Goal: Communication & Community: Ask a question

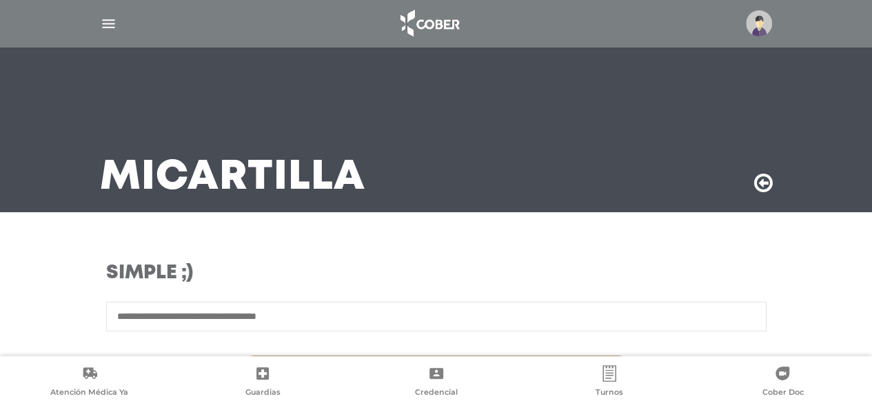
click at [761, 24] on img at bounding box center [759, 23] width 26 height 26
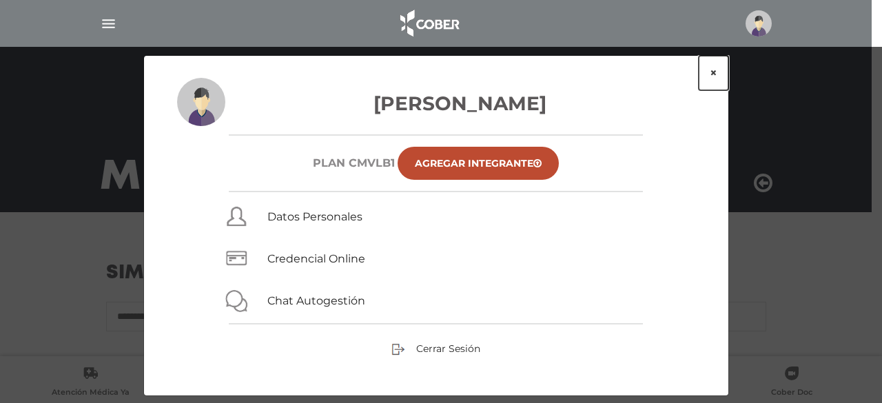
click at [714, 72] on button "×" at bounding box center [714, 73] width 30 height 34
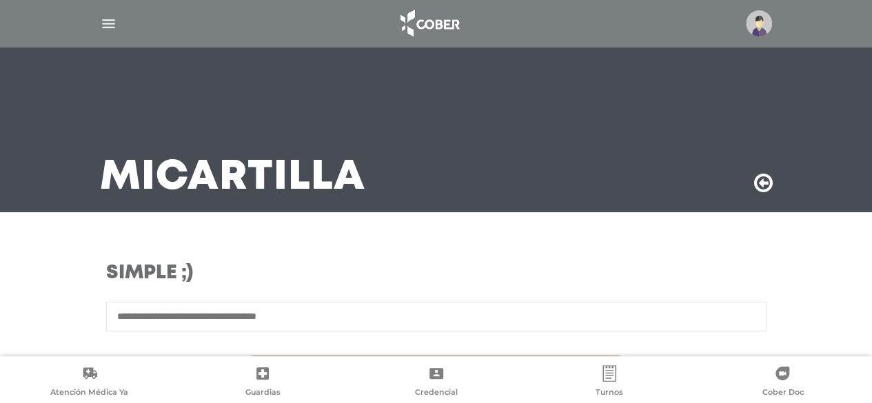
click at [99, 15] on div at bounding box center [436, 23] width 706 height 33
click at [101, 19] on img "button" at bounding box center [108, 23] width 17 height 17
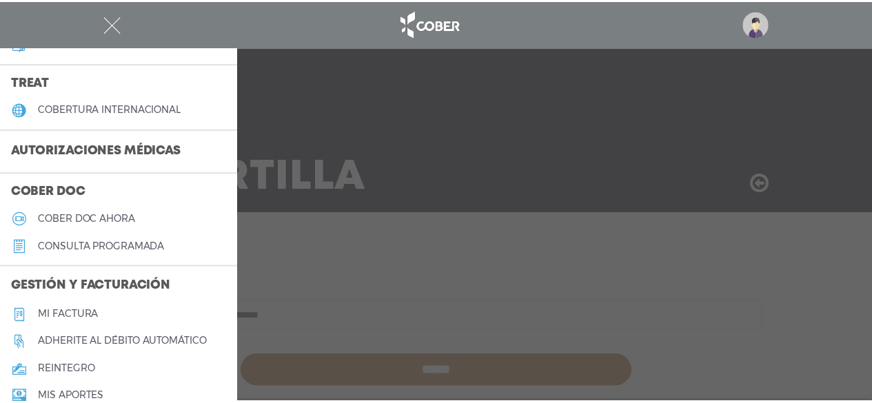
scroll to position [207, 0]
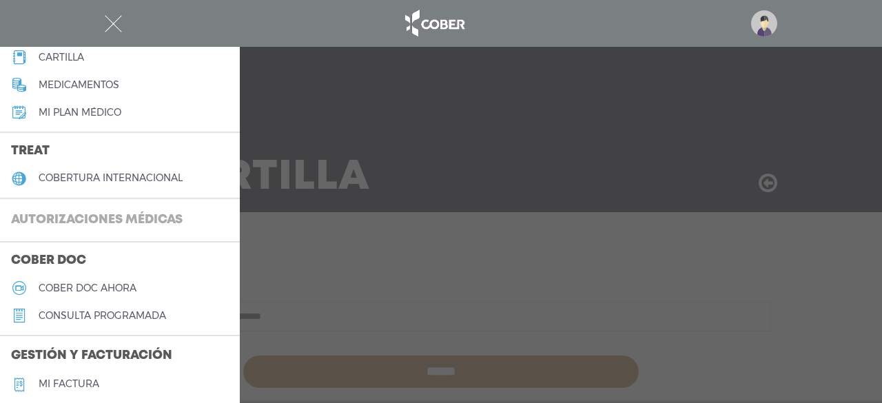
click at [105, 208] on h3 "Autorizaciones médicas" at bounding box center [97, 220] width 194 height 26
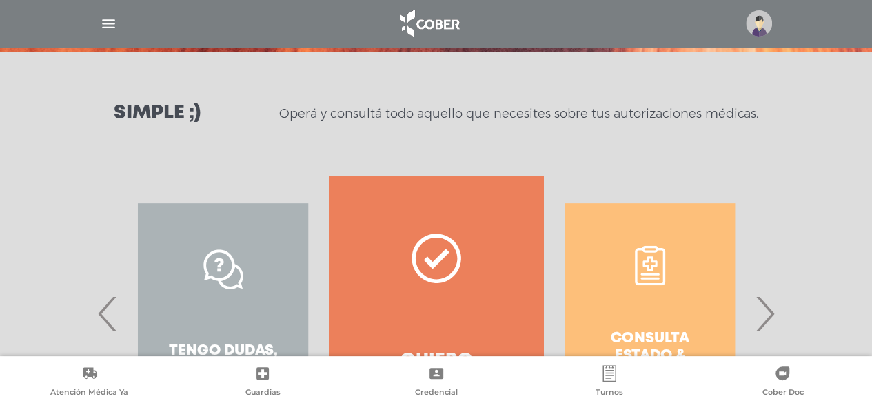
scroll to position [276, 0]
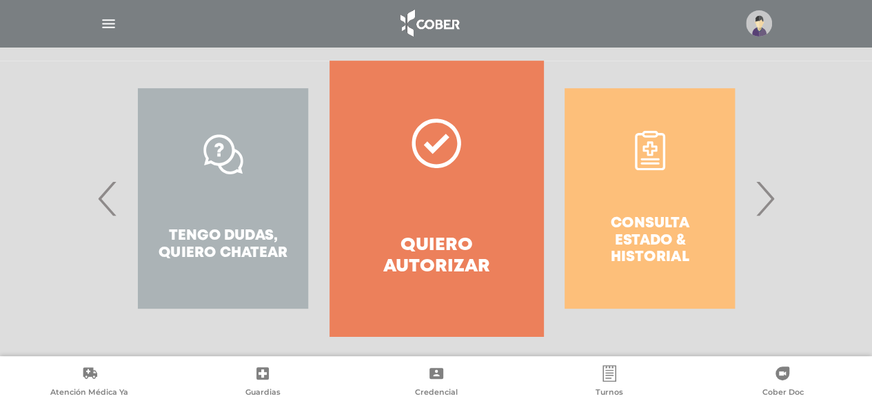
click at [766, 198] on span "›" at bounding box center [764, 198] width 27 height 74
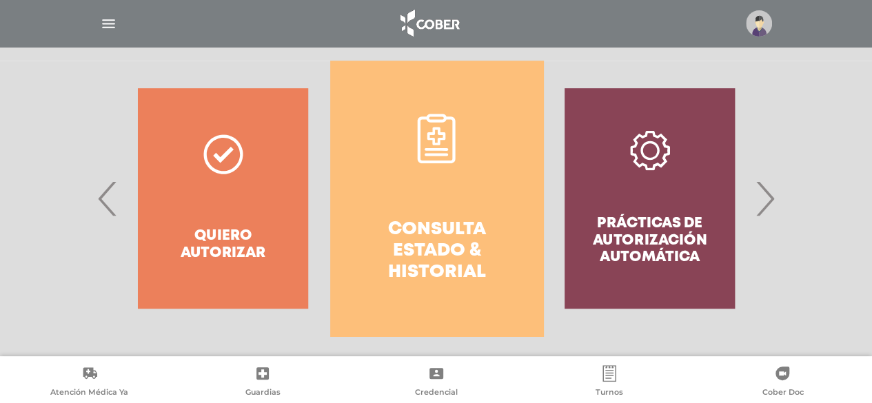
click at [431, 238] on h4 "Consulta estado & historial" at bounding box center [436, 251] width 163 height 65
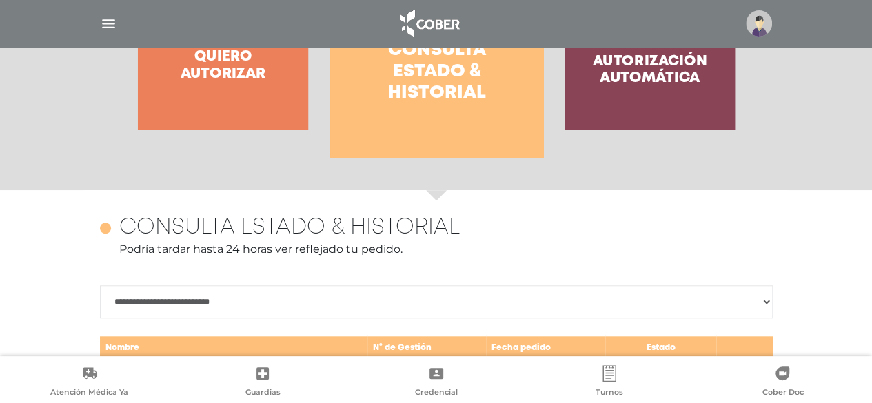
scroll to position [267, 0]
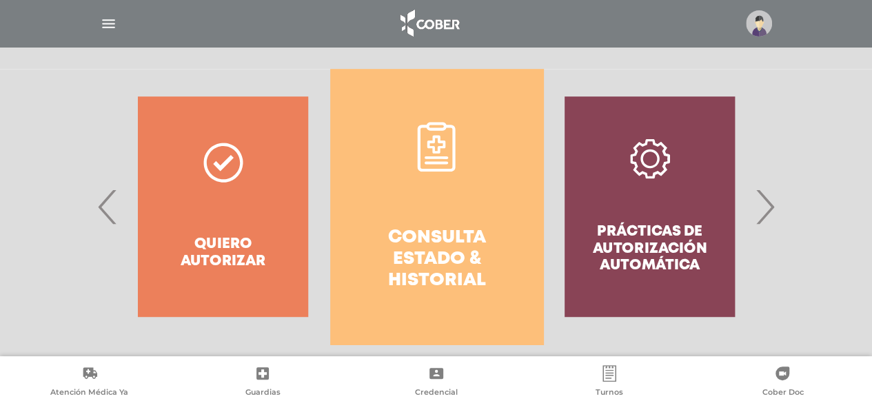
click at [765, 198] on span "›" at bounding box center [764, 207] width 27 height 74
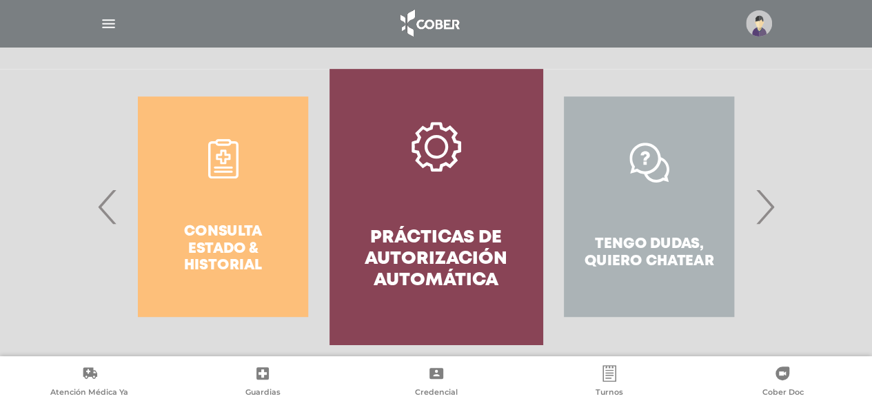
click at [765, 198] on span "›" at bounding box center [764, 207] width 27 height 74
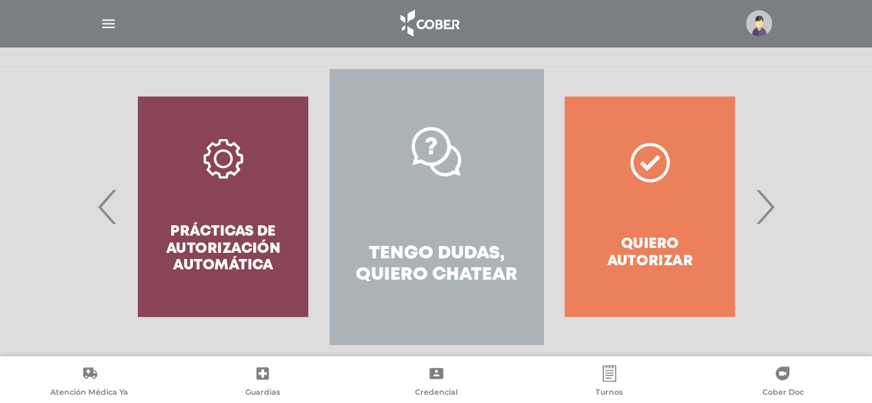
click at [459, 223] on link "Tengo dudas, quiero chatear" at bounding box center [435, 207] width 213 height 276
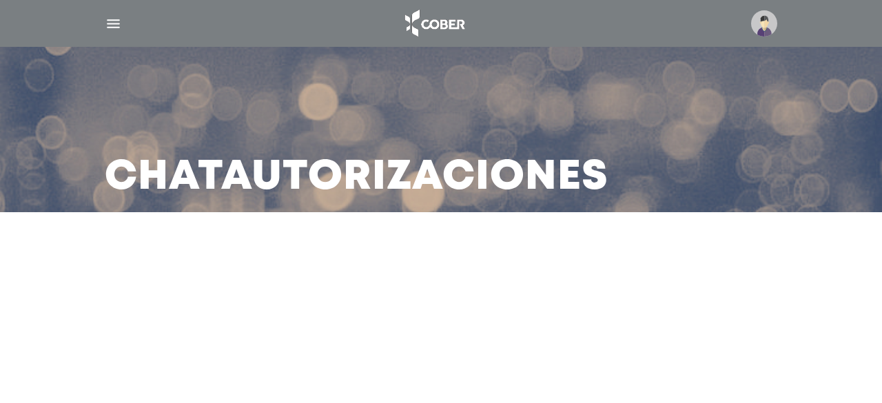
click at [111, 26] on img "button" at bounding box center [113, 23] width 17 height 17
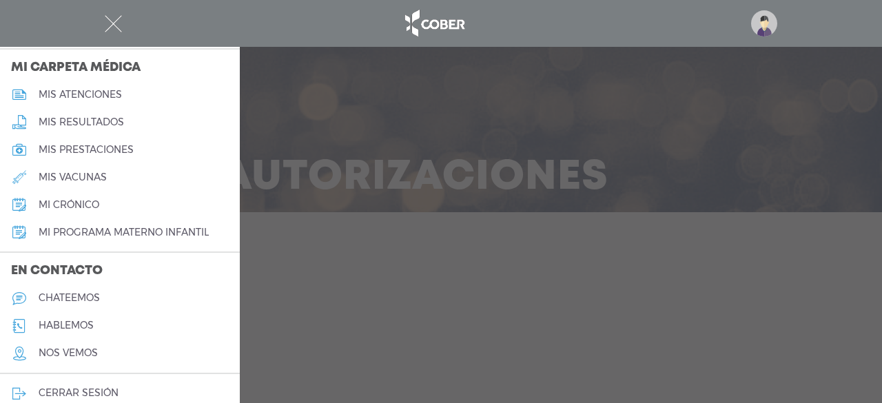
scroll to position [660, 0]
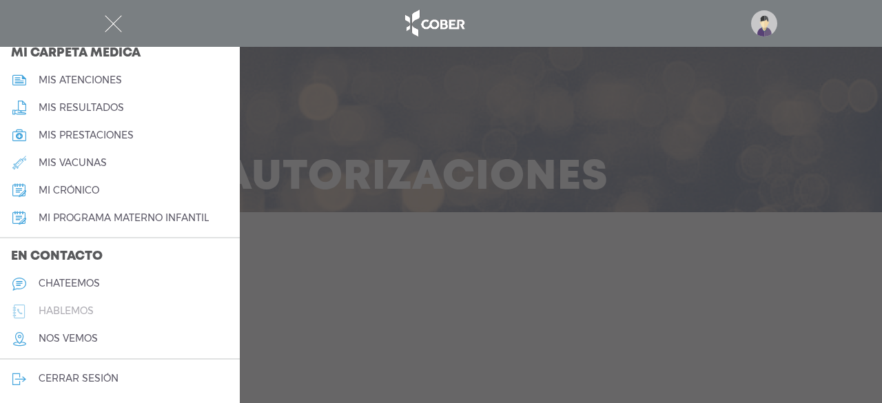
click at [84, 307] on h5 "hablemos" at bounding box center [66, 311] width 55 height 12
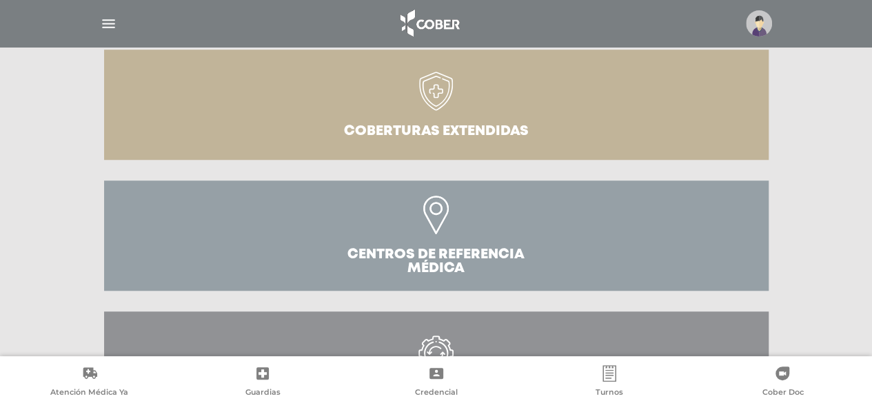
scroll to position [531, 0]
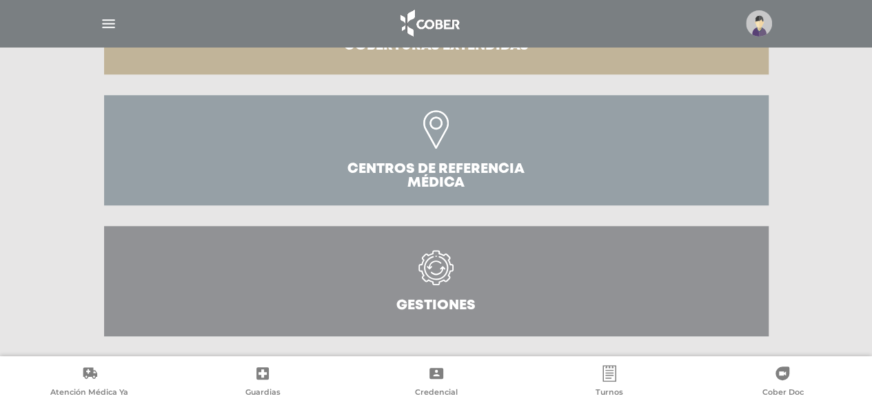
click at [457, 269] on icon at bounding box center [436, 274] width 63 height 49
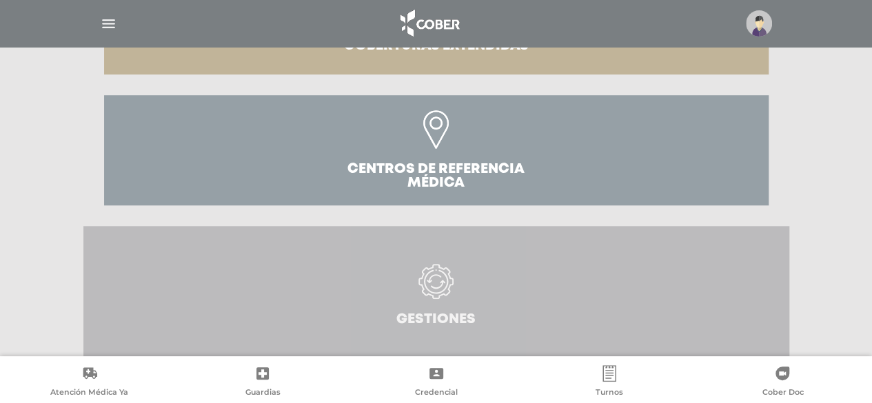
click at [430, 274] on icon at bounding box center [435, 281] width 35 height 35
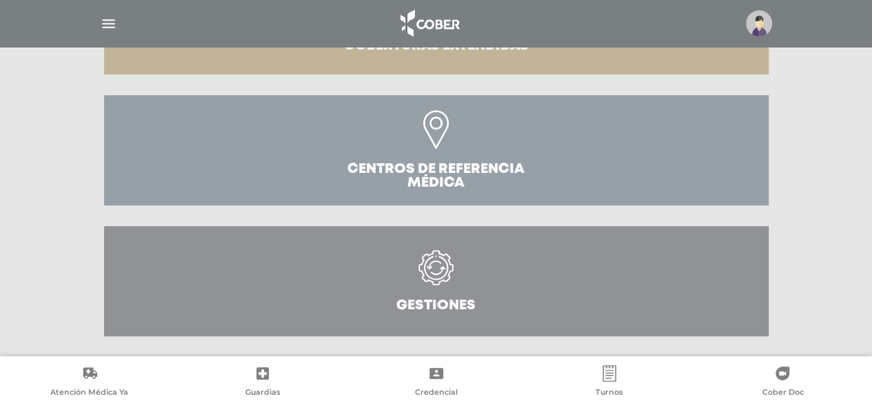
click at [435, 288] on icon at bounding box center [436, 274] width 63 height 49
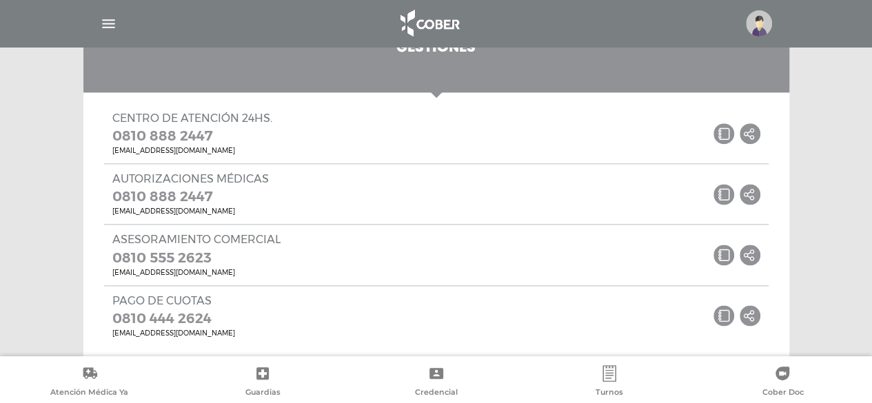
scroll to position [824, 0]
